Goal: Find contact information: Find contact information

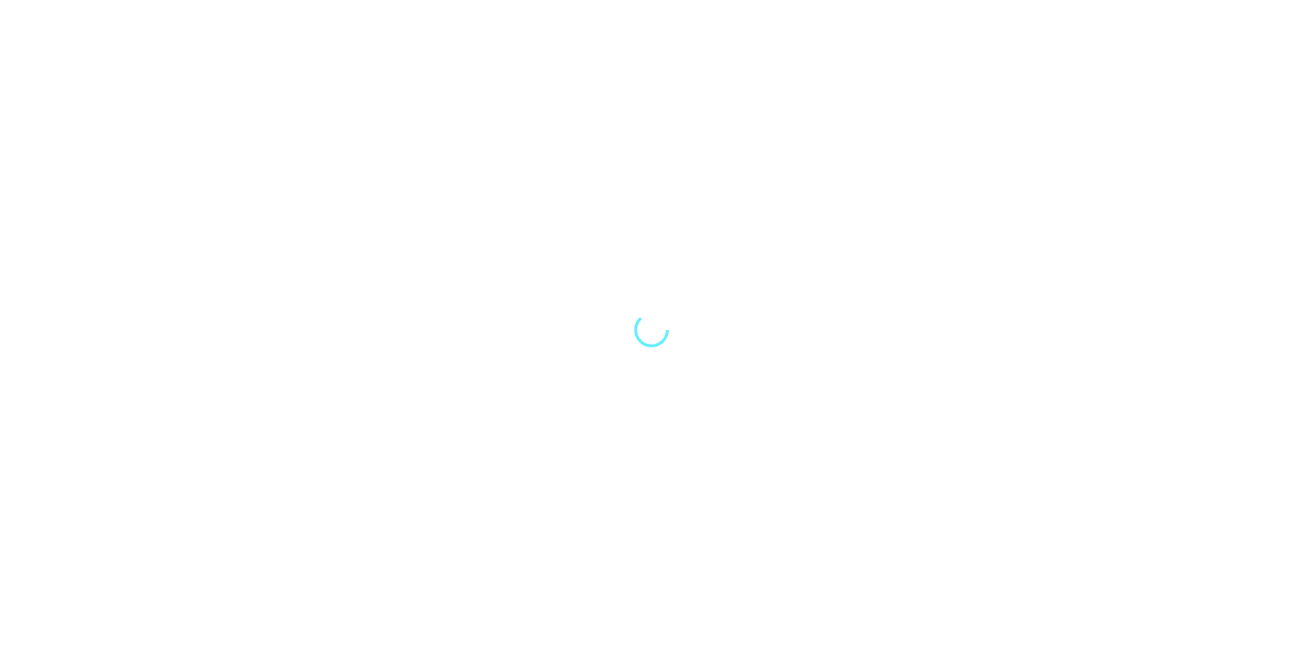
select select "Song"
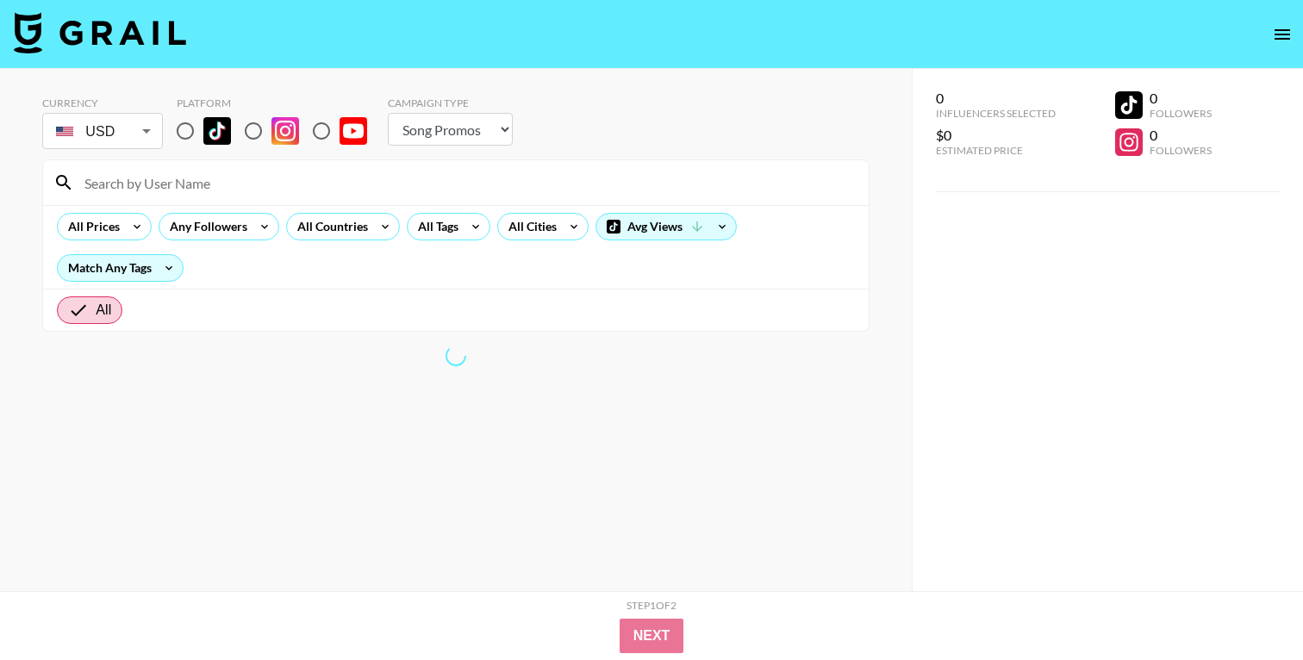
click at [221, 181] on input at bounding box center [466, 183] width 784 height 28
click at [156, 187] on input at bounding box center [466, 183] width 784 height 28
click at [184, 132] on input "radio" at bounding box center [185, 131] width 36 height 36
radio input "true"
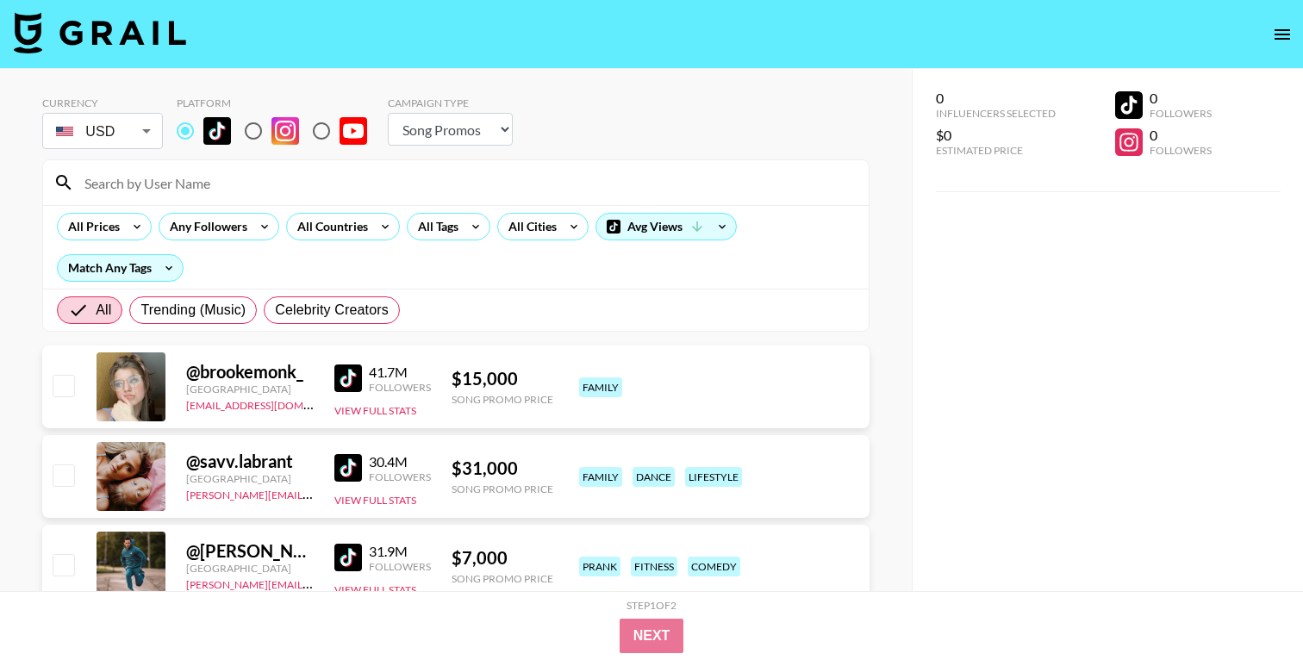
click at [162, 184] on input at bounding box center [466, 183] width 784 height 28
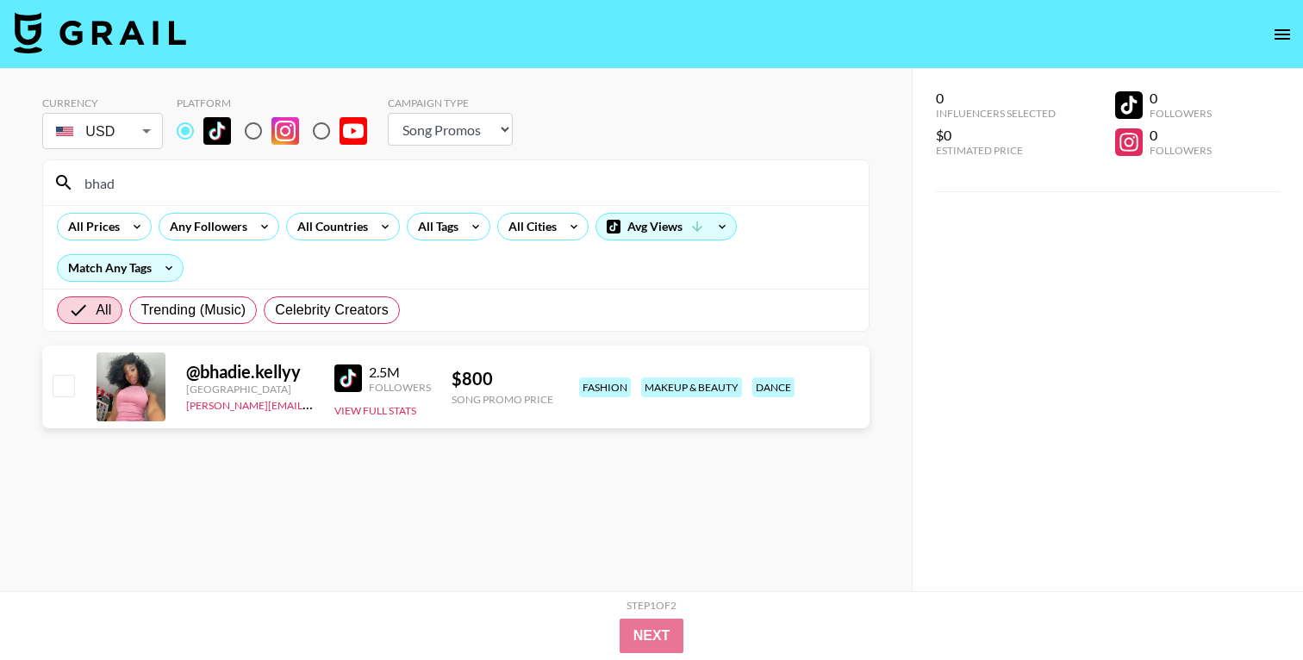
type input "bhad"
click at [433, 389] on div "@ bhadie.kellyy [GEOGRAPHIC_DATA] [PERSON_NAME][EMAIL_ADDRESS][DOMAIN_NAME] 2.5…" at bounding box center [455, 387] width 827 height 83
drag, startPoint x: 320, startPoint y: 409, endPoint x: 185, endPoint y: 408, distance: 134.4
click at [185, 408] on div "@ bhadie.kellyy [GEOGRAPHIC_DATA] [PERSON_NAME][EMAIL_ADDRESS][DOMAIN_NAME] 2.5…" at bounding box center [455, 387] width 827 height 83
copy link "[PERSON_NAME][EMAIL_ADDRESS][DOMAIN_NAME]"
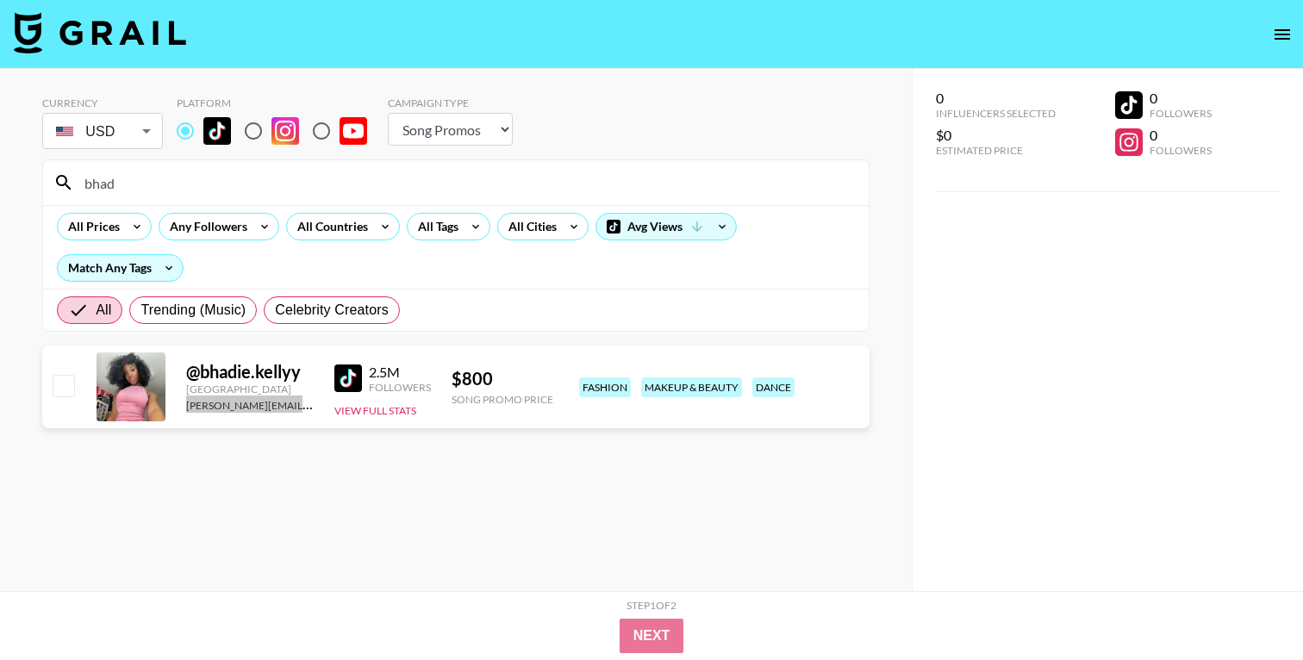
scroll to position [15, 0]
